Goal: Find specific page/section: Find specific page/section

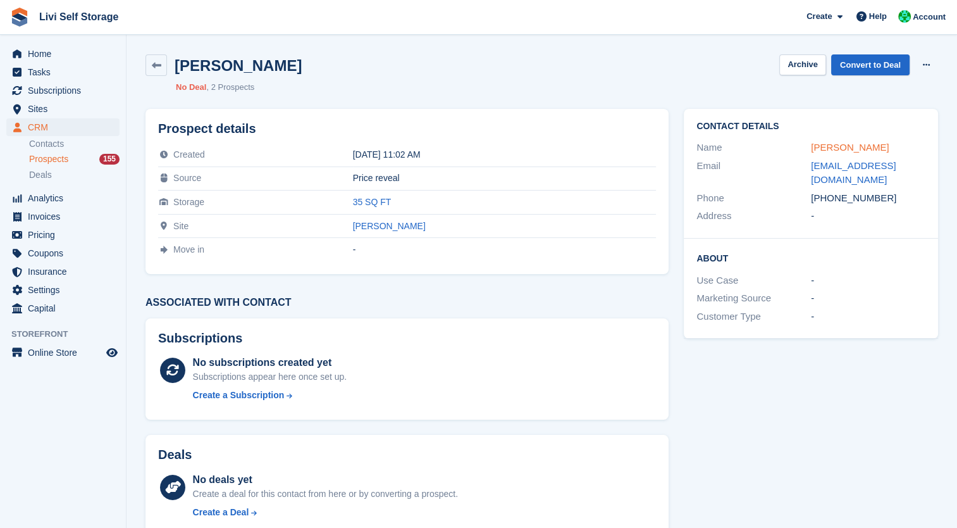
click at [832, 146] on link "Marika Roseberg" at bounding box center [850, 147] width 78 height 11
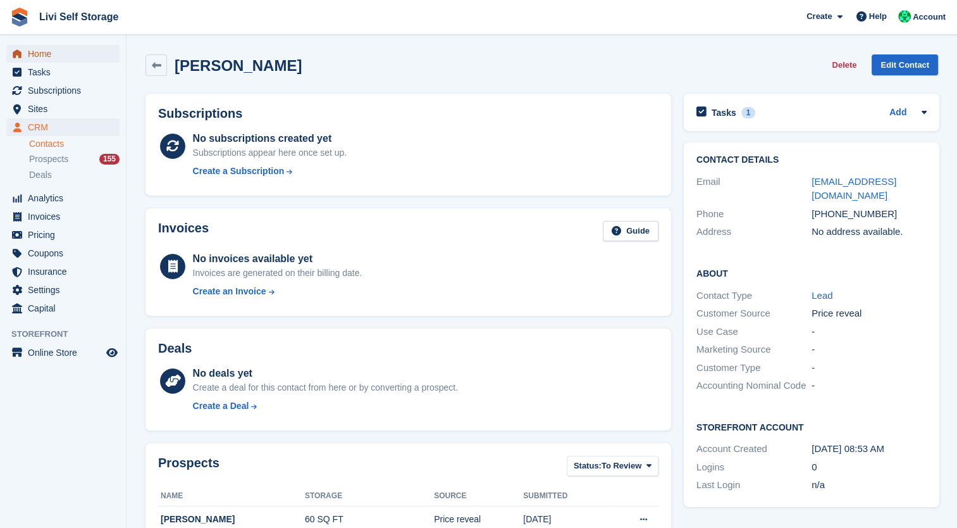
click at [46, 62] on span "Home" at bounding box center [66, 54] width 76 height 18
drag, startPoint x: 205, startPoint y: 275, endPoint x: 492, endPoint y: 340, distance: 294.6
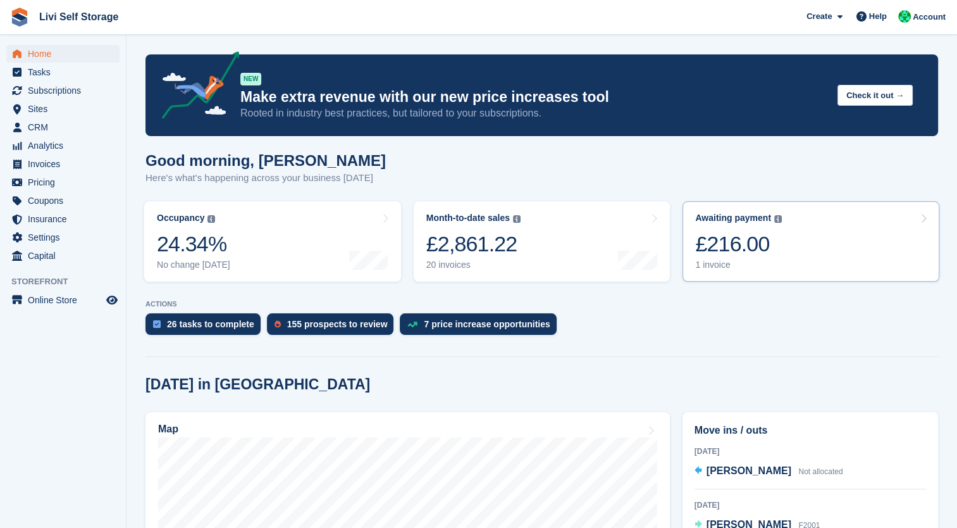
click at [726, 254] on div "£216.00" at bounding box center [738, 244] width 87 height 26
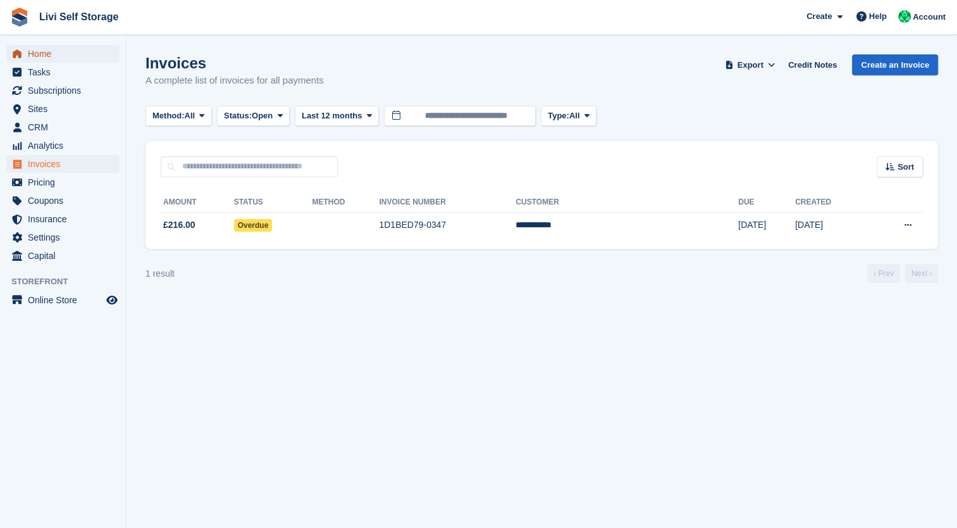
click at [29, 54] on span "Home" at bounding box center [66, 54] width 76 height 18
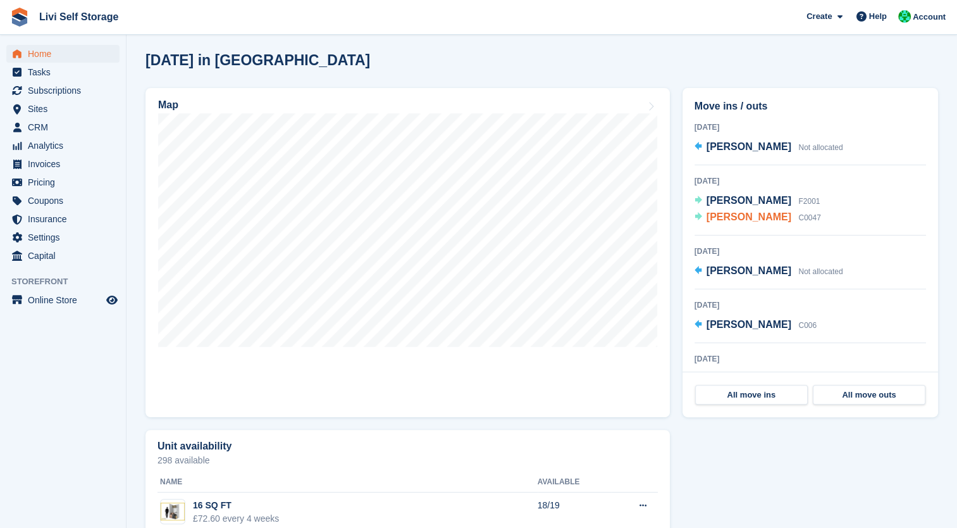
scroll to position [324, 0]
